Goal: Task Accomplishment & Management: Manage account settings

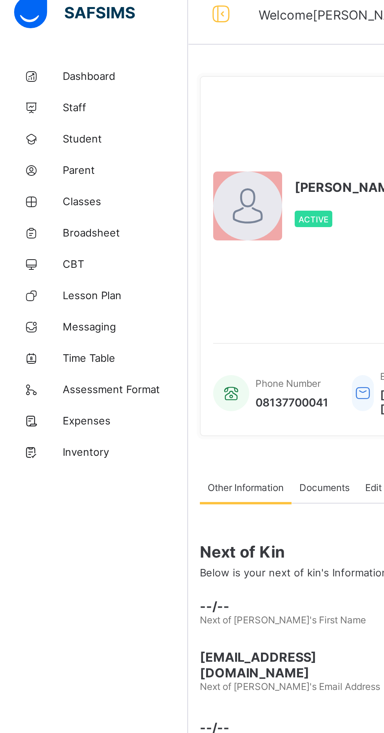
click at [41, 109] on span "Classes" at bounding box center [62, 110] width 63 height 6
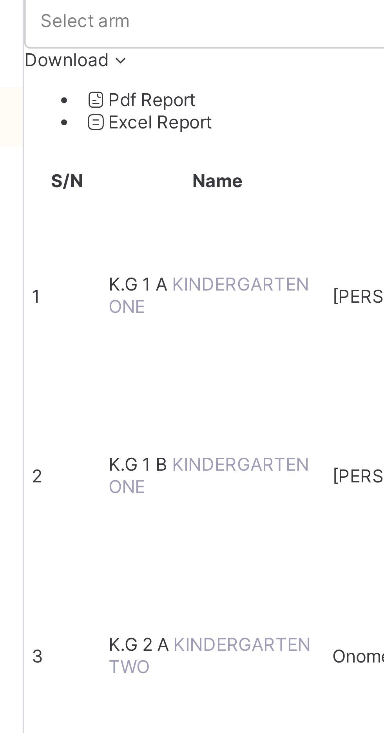
click at [133, 151] on span "K.G 1 A" at bounding box center [124, 154] width 17 height 6
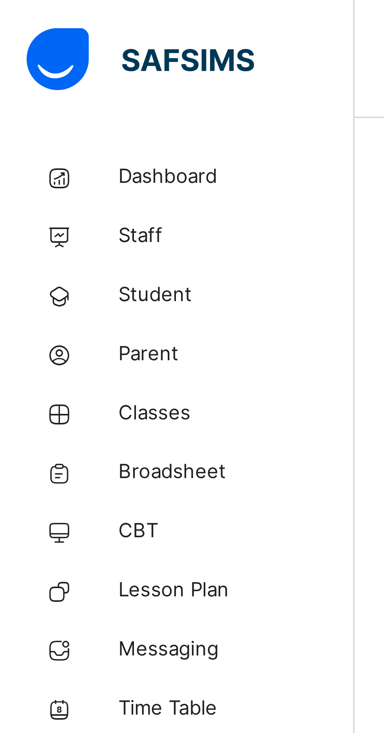
click at [45, 79] on span "Student" at bounding box center [62, 78] width 63 height 8
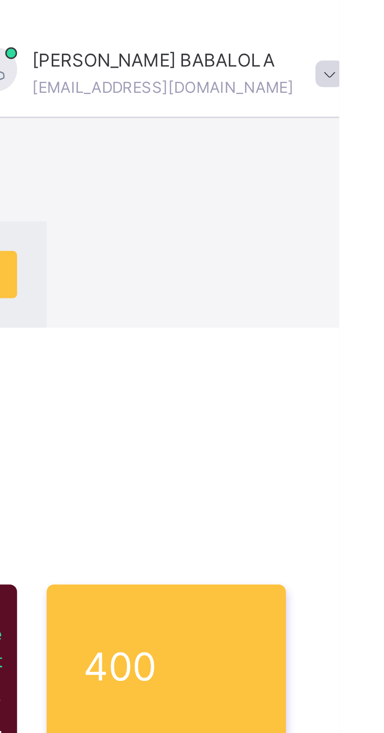
click at [340, 16] on div "× Idle Mode Due to inactivity you would be logged out to the system in the next…" at bounding box center [239, 43] width 290 height 87
click at [340, 20] on div "× Idle Mode Due to inactivity you would be logged out to the system in the next…" at bounding box center [239, 43] width 290 height 87
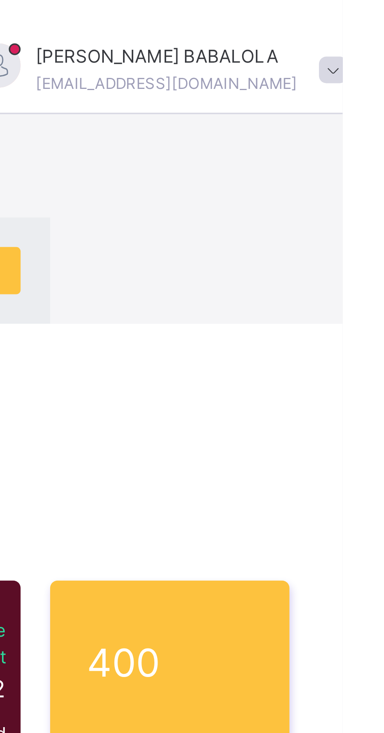
click at [337, 20] on div "× Idle Mode Due to inactivity you would be logged out to the system in the next…" at bounding box center [239, 43] width 290 height 87
click at [340, 20] on div "× Idle Mode Due to inactivity you would be logged out to the system in the next…" at bounding box center [239, 43] width 290 height 87
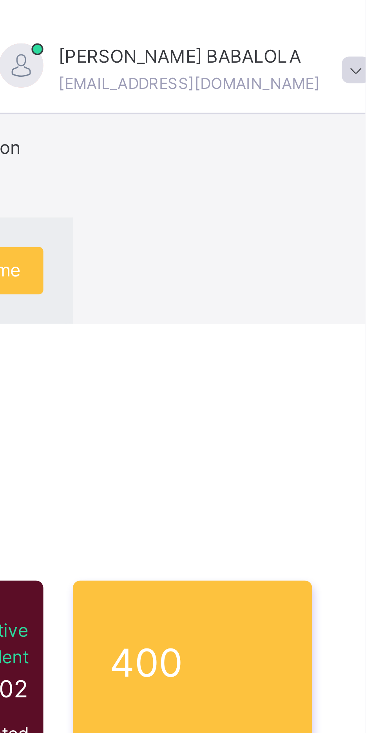
click at [339, 18] on div "× Idle Mode Due to inactivity you would be logged out to the system in the next…" at bounding box center [239, 43] width 290 height 87
click at [335, 20] on div "× Idle Mode Due to inactivity you would be logged out to the system in the next…" at bounding box center [239, 43] width 290 height 87
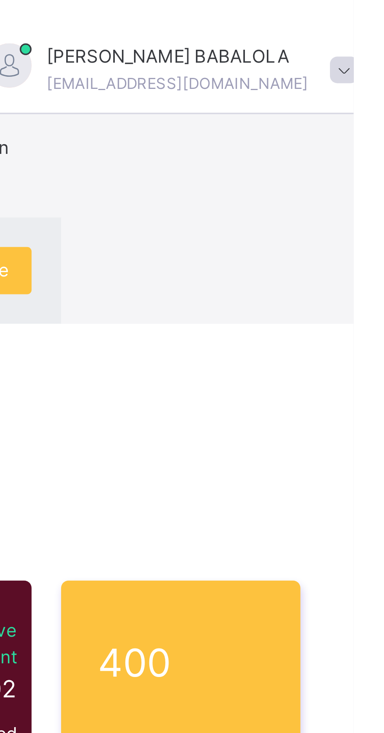
click at [338, 18] on div "× Idle Mode Due to inactivity you would be logged out to the system in the next…" at bounding box center [239, 43] width 290 height 87
